Goal: Transaction & Acquisition: Purchase product/service

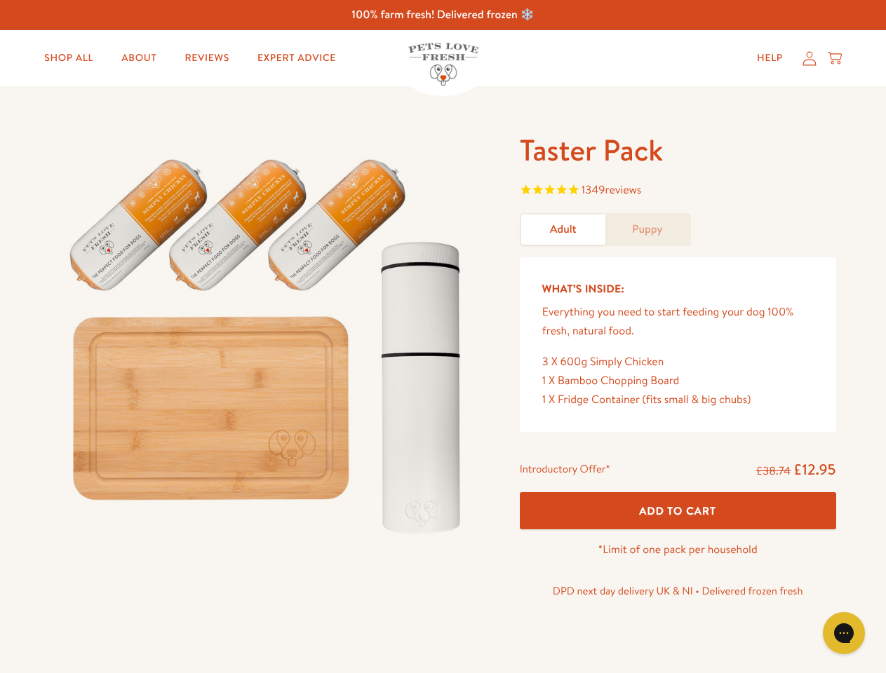
click at [443, 337] on img at bounding box center [268, 340] width 436 height 418
click at [678, 191] on span "1349 reviews" at bounding box center [678, 191] width 316 height 21
click at [678, 511] on div "Introductory Offer* £38.74 £12.95 Add To Cart *Limit of one pack per household …" at bounding box center [677, 534] width 339 height 161
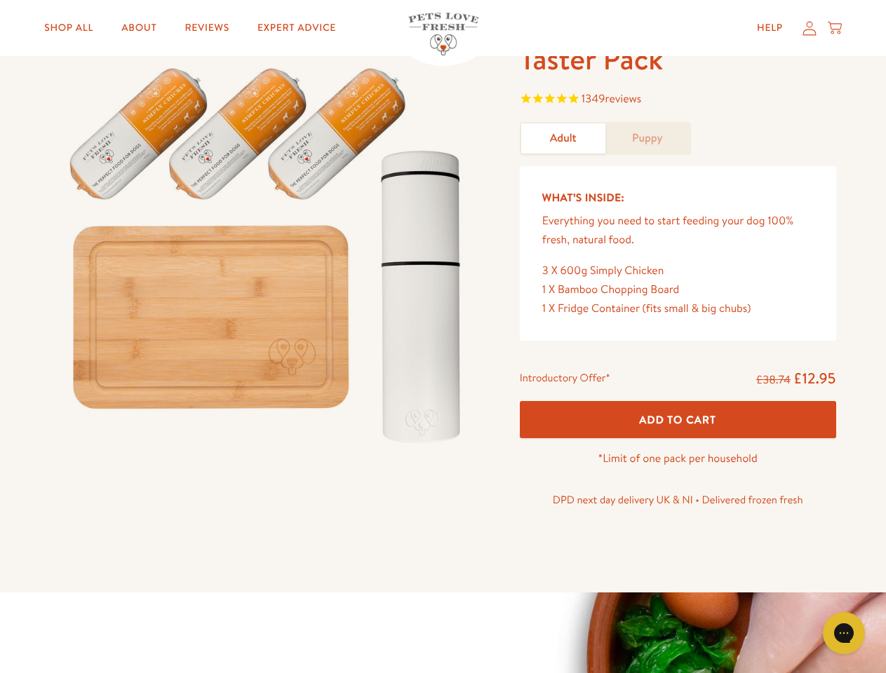
click at [844, 633] on icon "Gorgias live chat" at bounding box center [843, 632] width 13 height 13
